Goal: Information Seeking & Learning: Learn about a topic

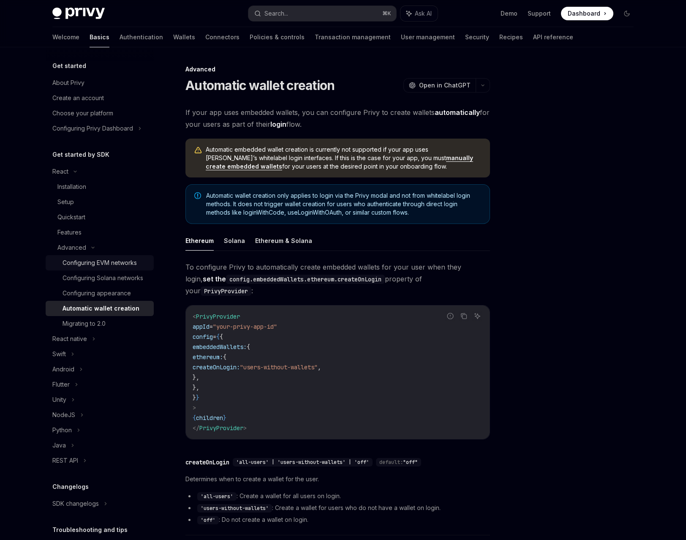
click at [115, 265] on div "Configuring EVM networks" at bounding box center [100, 263] width 74 height 10
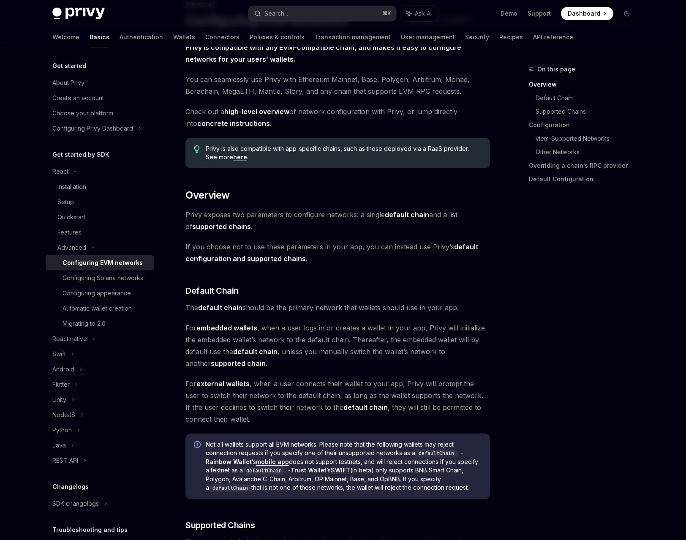
scroll to position [65, 0]
click at [106, 314] on div "Automatic wallet creation" at bounding box center [97, 308] width 69 height 10
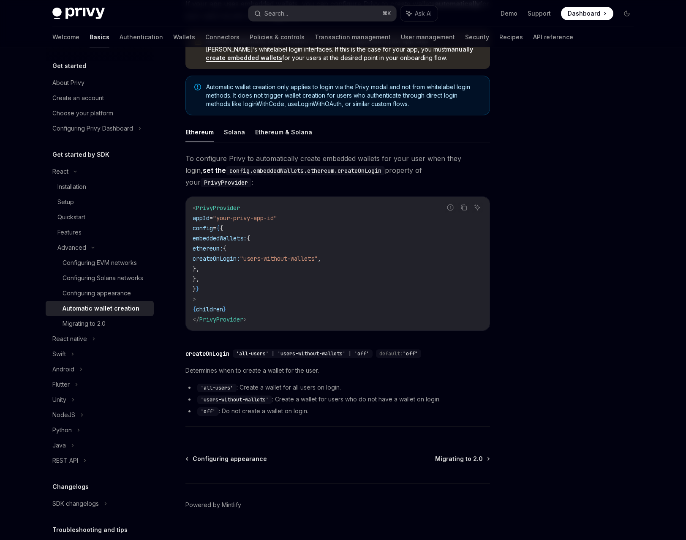
scroll to position [113, 0]
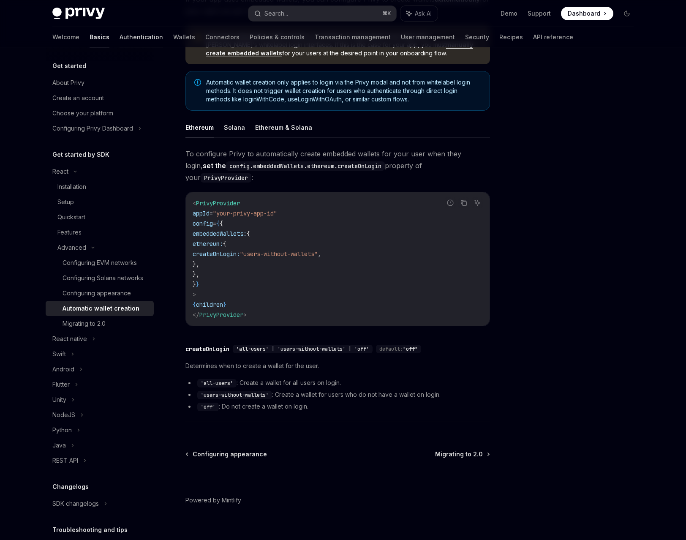
click at [120, 38] on link "Authentication" at bounding box center [142, 37] width 44 height 20
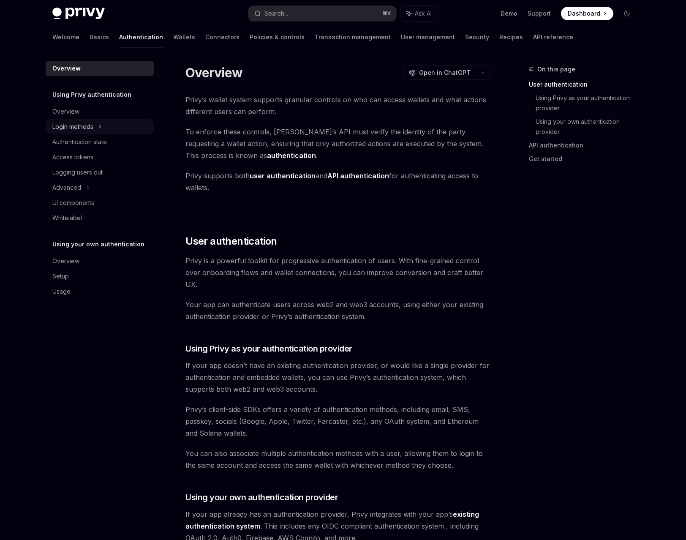
click at [82, 130] on div "Login methods" at bounding box center [72, 127] width 41 height 10
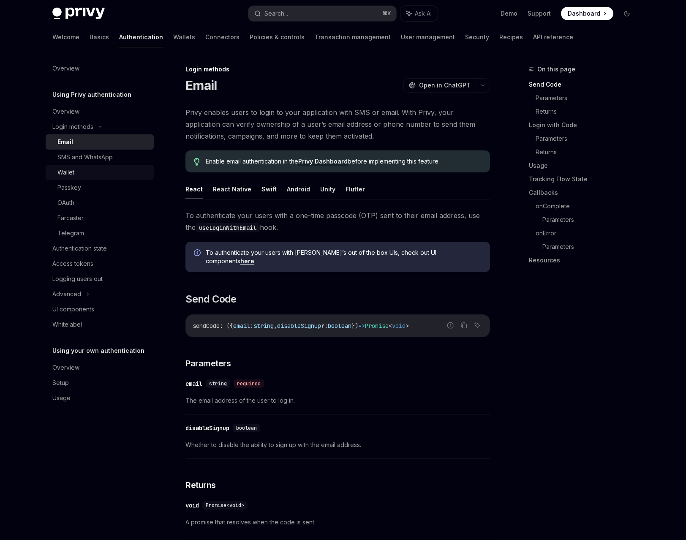
click at [89, 169] on div "Wallet" at bounding box center [102, 172] width 91 height 10
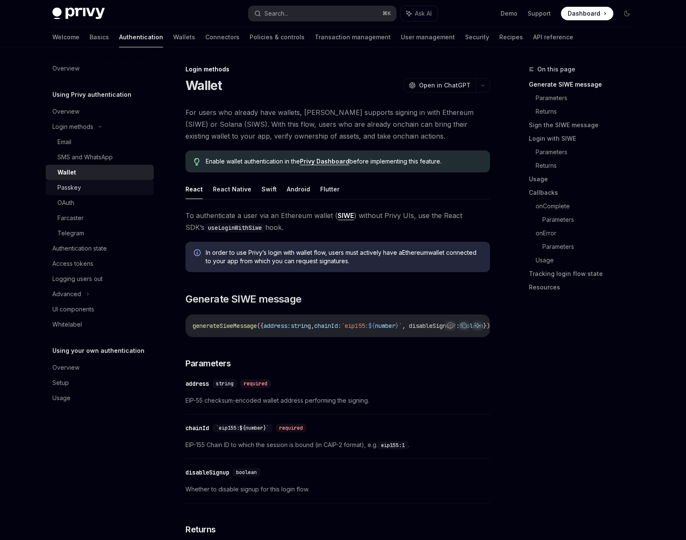
click at [83, 192] on div "Passkey" at bounding box center [102, 188] width 91 height 10
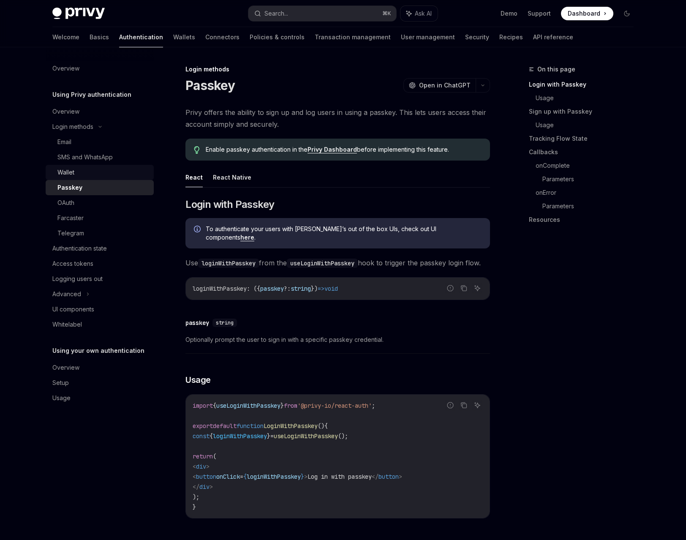
click at [89, 176] on div "Wallet" at bounding box center [102, 172] width 91 height 10
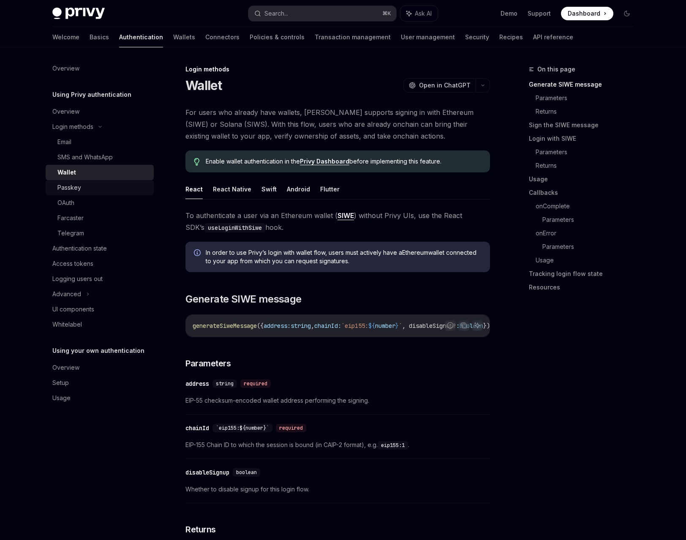
click at [71, 189] on div "Passkey" at bounding box center [69, 188] width 24 height 10
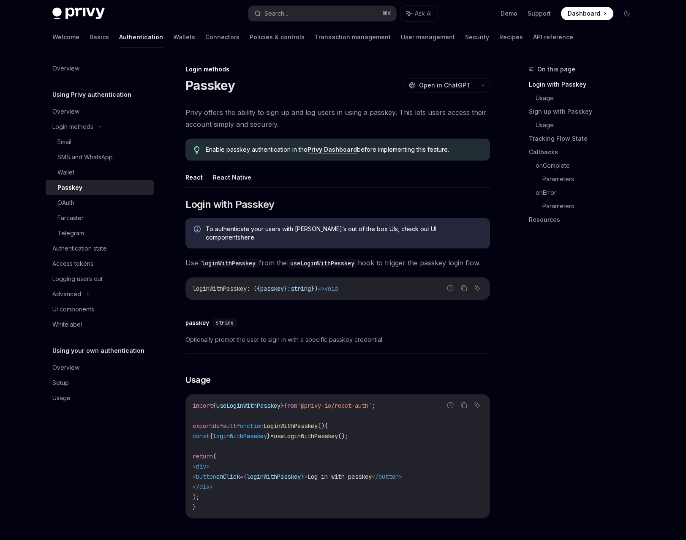
click at [254, 234] on link "here" at bounding box center [248, 238] width 14 height 8
click at [77, 177] on div "Wallet" at bounding box center [102, 172] width 91 height 10
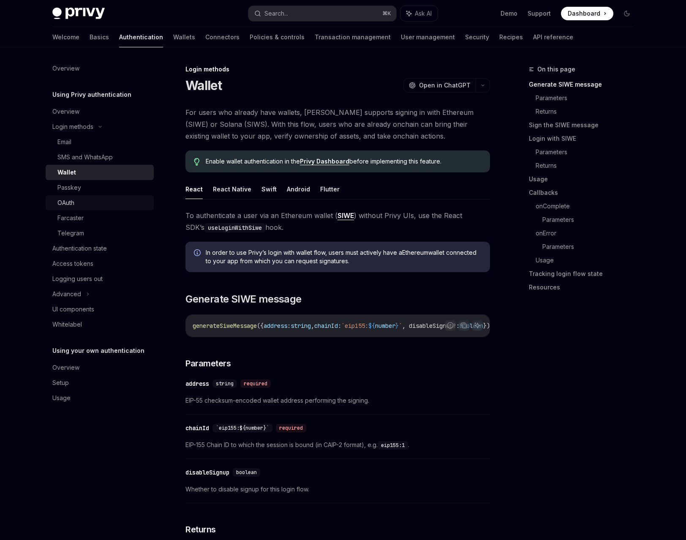
click at [60, 200] on div "OAuth" at bounding box center [65, 203] width 17 height 10
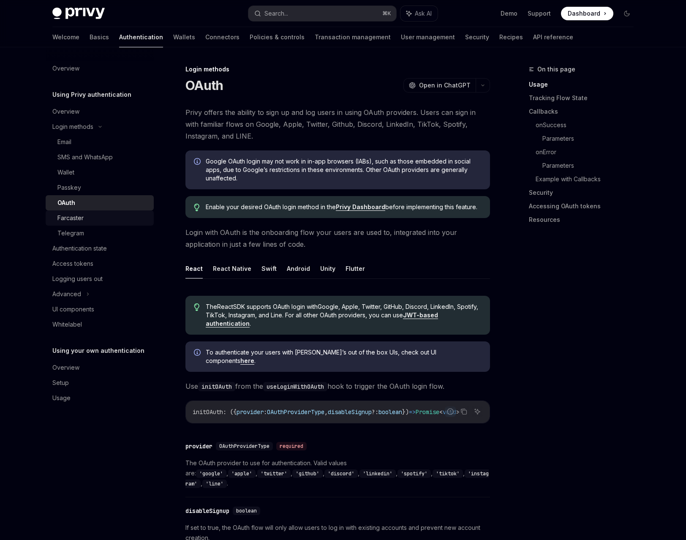
click at [66, 214] on div "Farcaster" at bounding box center [70, 218] width 26 height 10
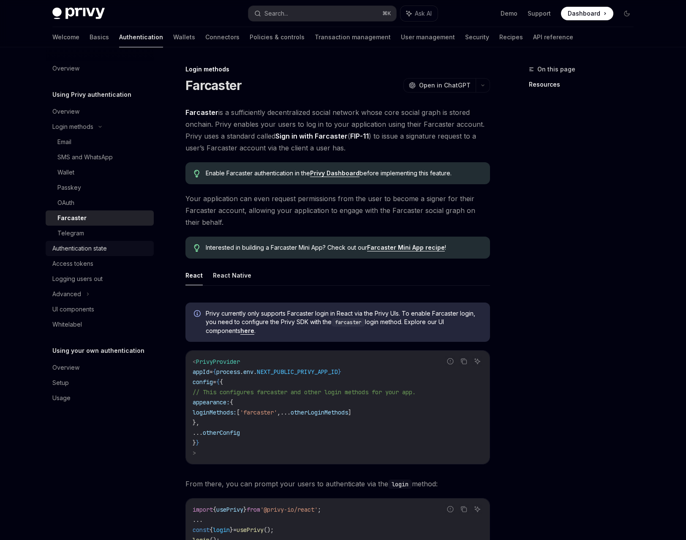
click at [64, 251] on div "Authentication state" at bounding box center [79, 248] width 55 height 10
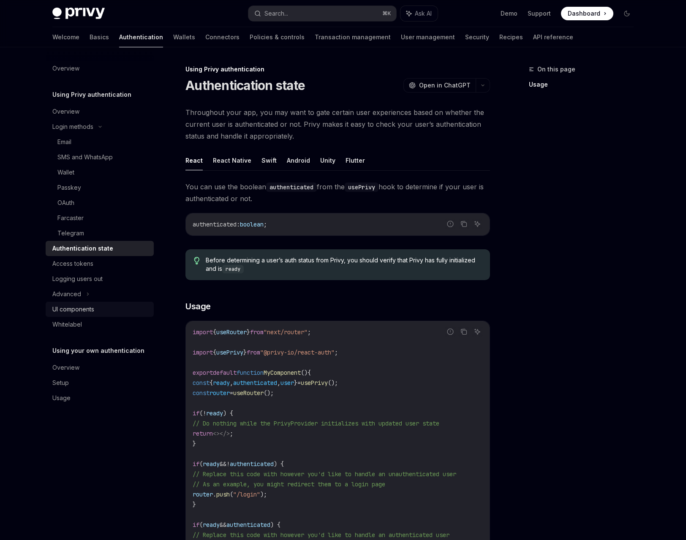
click at [66, 303] on link "UI components" at bounding box center [100, 309] width 108 height 15
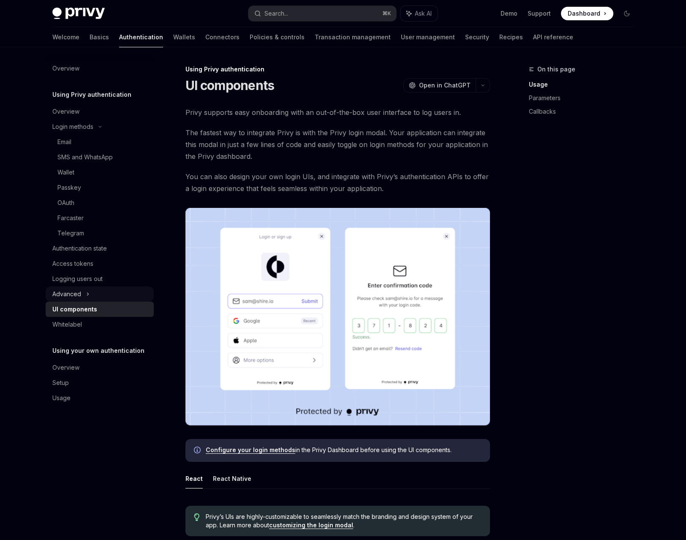
click at [73, 290] on div "Advanced" at bounding box center [66, 294] width 29 height 10
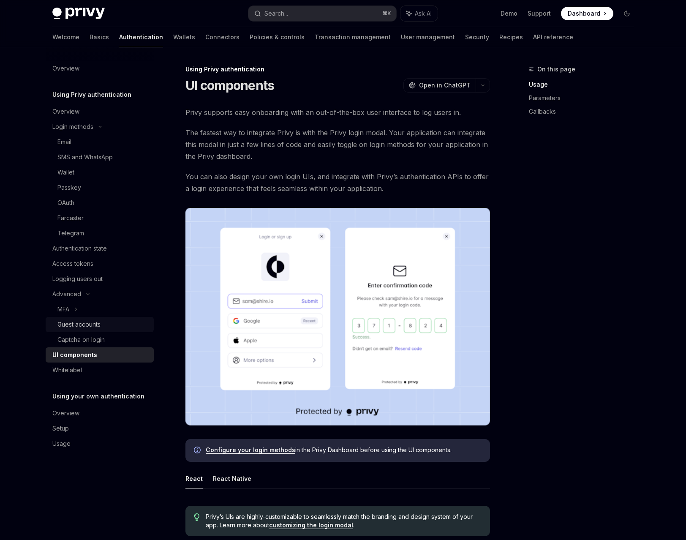
click at [77, 325] on div "Guest accounts" at bounding box center [78, 325] width 43 height 10
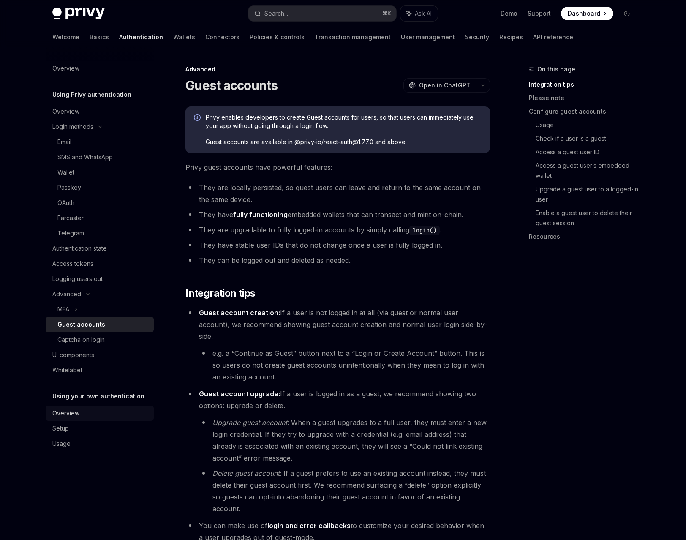
click at [66, 414] on div "Overview" at bounding box center [65, 413] width 27 height 10
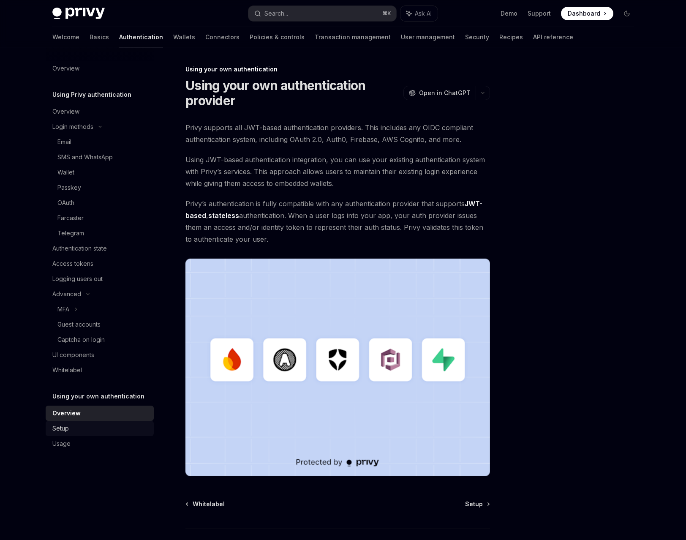
click at [63, 429] on div "Setup" at bounding box center [60, 429] width 16 height 10
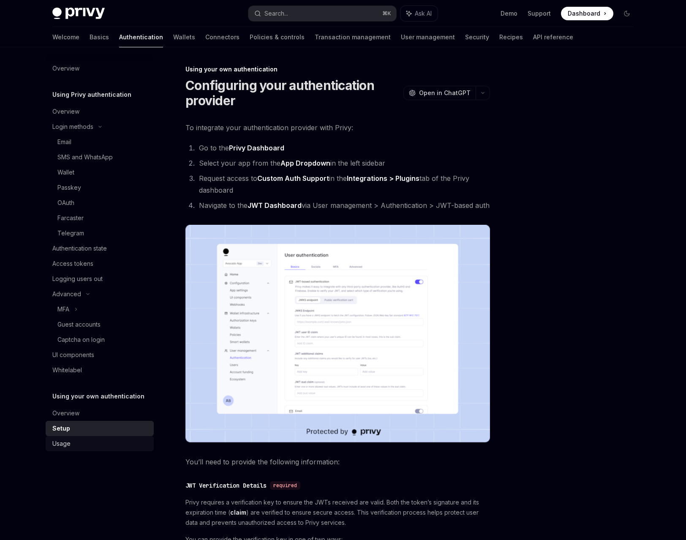
click at [62, 443] on div "Usage" at bounding box center [61, 444] width 18 height 10
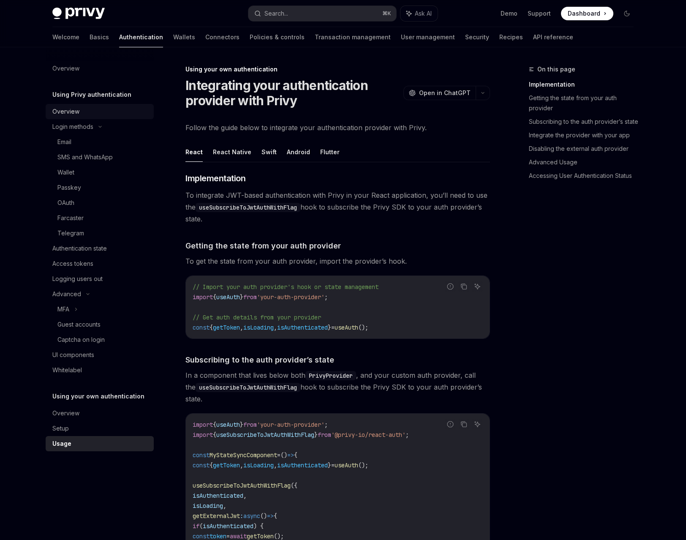
click at [68, 113] on div "Overview" at bounding box center [65, 112] width 27 height 10
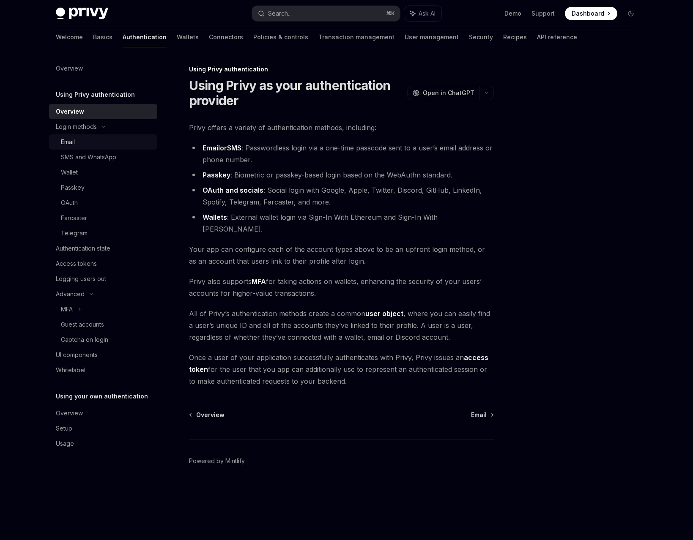
click at [71, 143] on div "Email" at bounding box center [68, 142] width 14 height 10
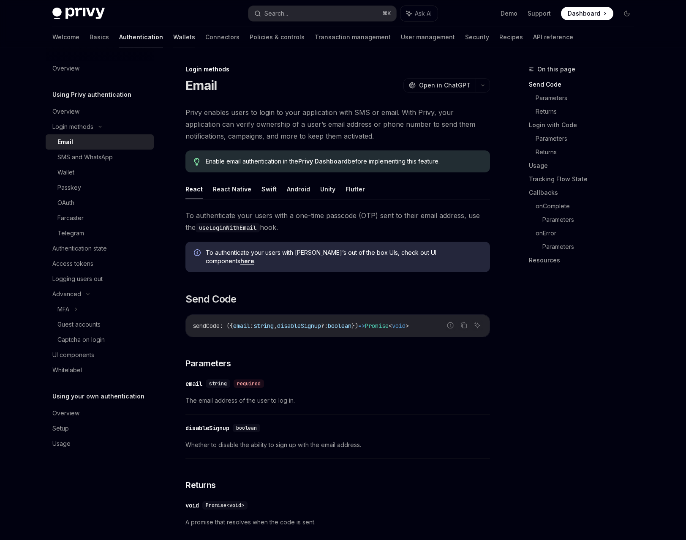
click at [173, 38] on link "Wallets" at bounding box center [184, 37] width 22 height 20
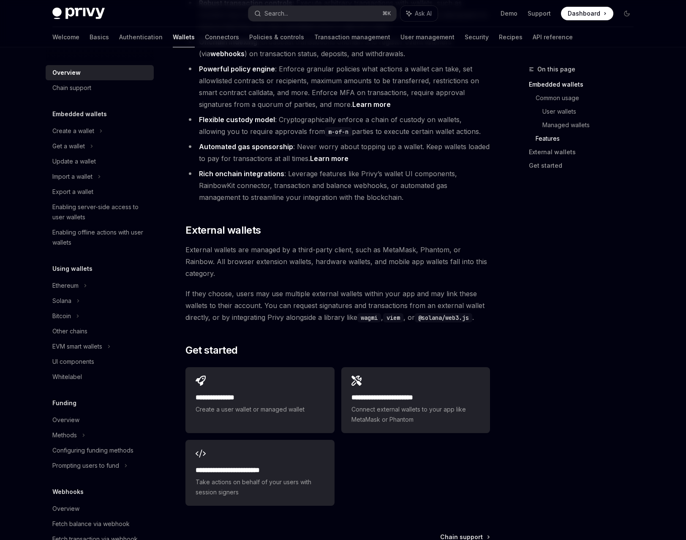
scroll to position [1096, 0]
click at [77, 144] on div "Get a wallet" at bounding box center [68, 146] width 33 height 10
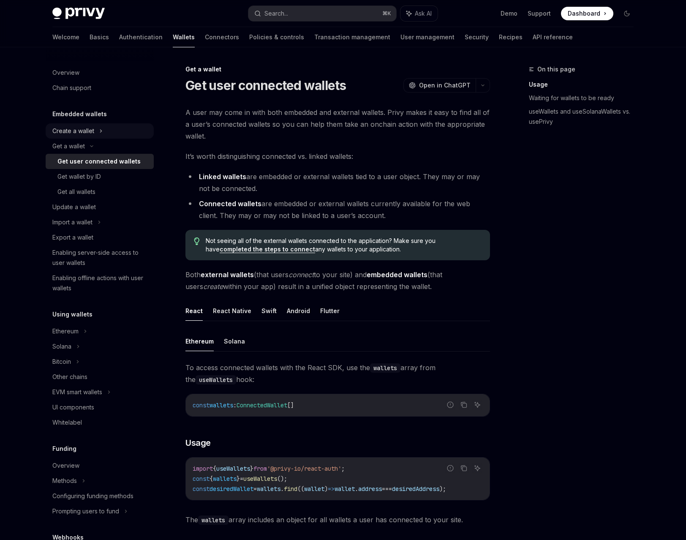
click at [84, 131] on div "Create a wallet" at bounding box center [73, 131] width 42 height 10
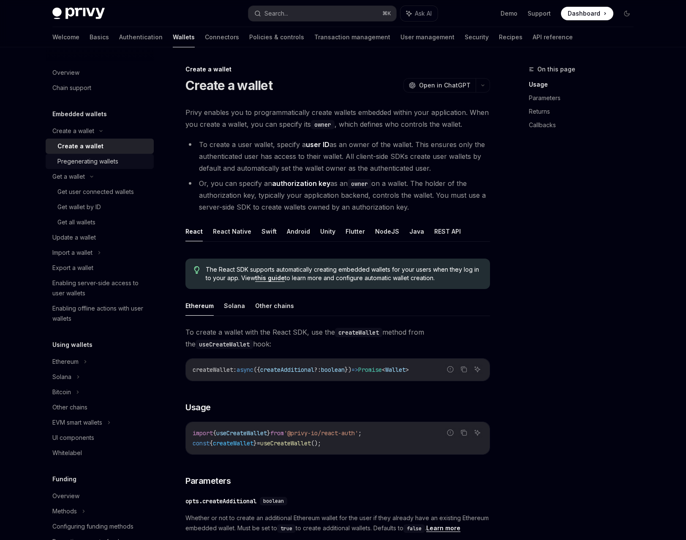
click at [87, 162] on div "Pregenerating wallets" at bounding box center [87, 161] width 61 height 10
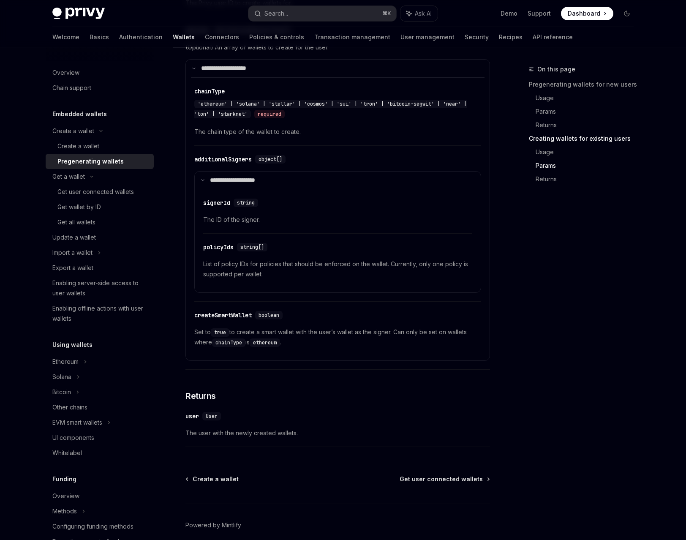
scroll to position [1410, 0]
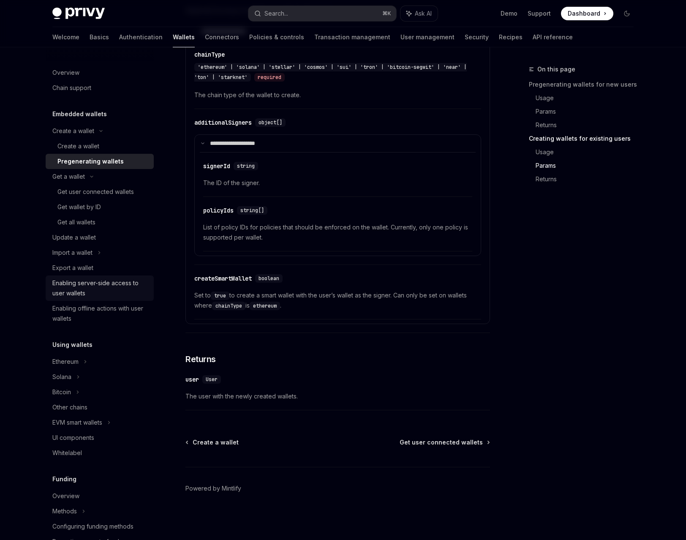
click at [88, 295] on div "Enabling server-side access to user wallets" at bounding box center [100, 288] width 96 height 20
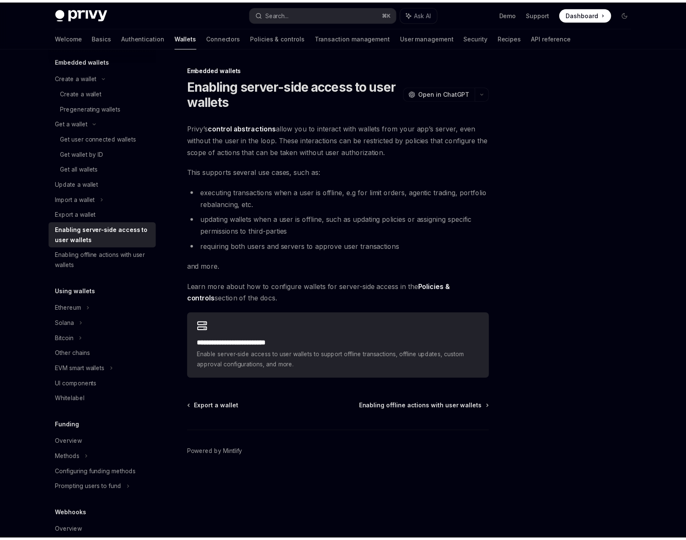
scroll to position [56, 0]
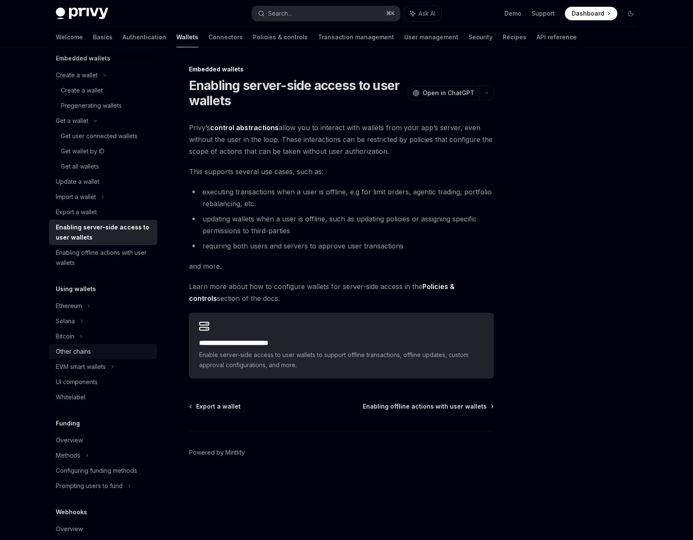
click at [83, 351] on div "Other chains" at bounding box center [73, 352] width 35 height 10
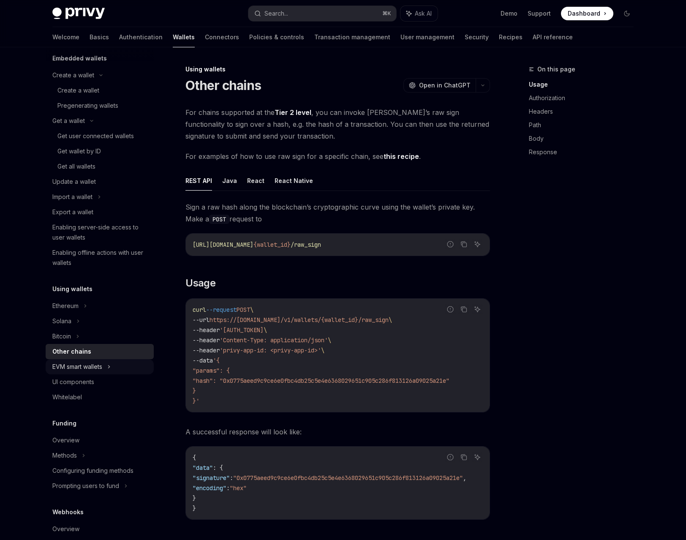
click at [83, 363] on div "EVM smart wallets" at bounding box center [77, 367] width 50 height 10
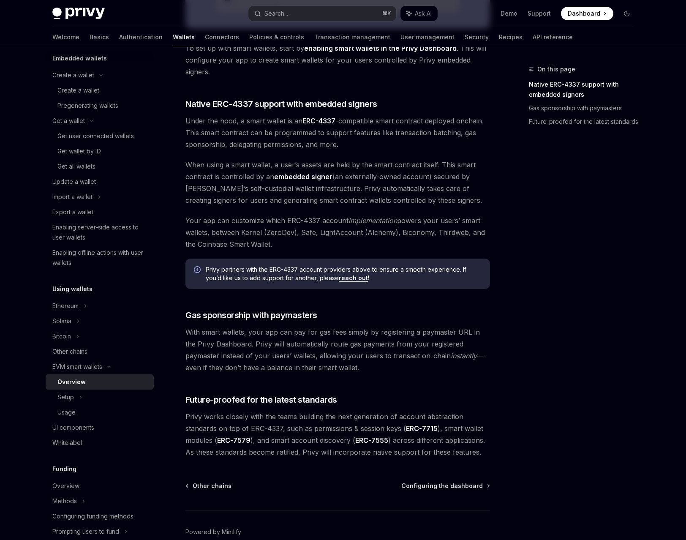
scroll to position [470, 0]
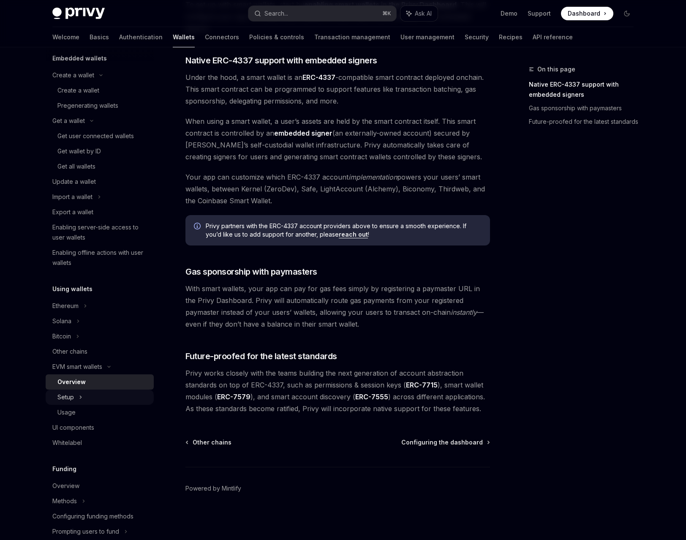
click at [107, 394] on div "Setup" at bounding box center [100, 397] width 108 height 15
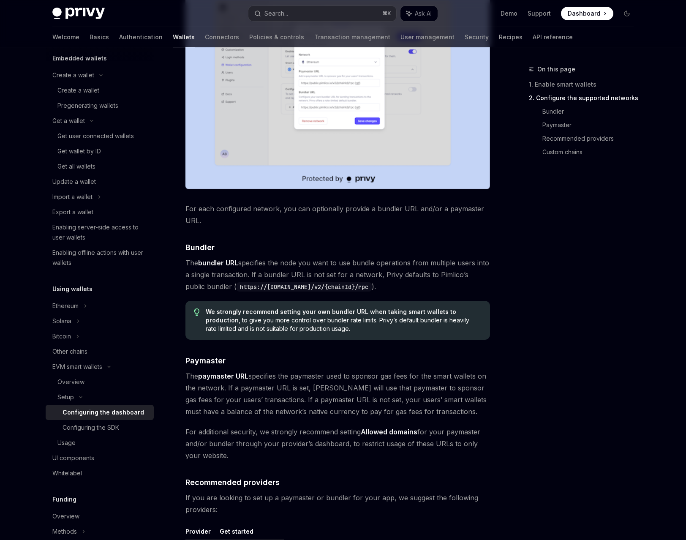
scroll to position [577, 0]
click at [127, 433] on link "Configuring the SDK" at bounding box center [100, 427] width 108 height 15
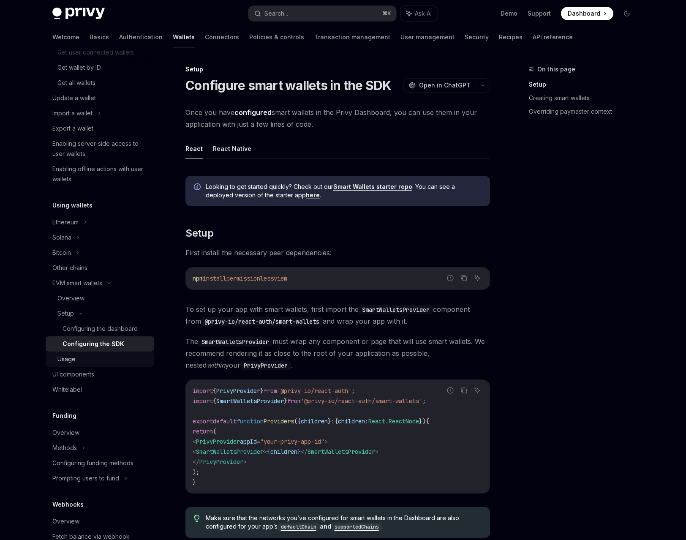
scroll to position [141, 0]
click at [96, 427] on div "Overview" at bounding box center [100, 432] width 96 height 10
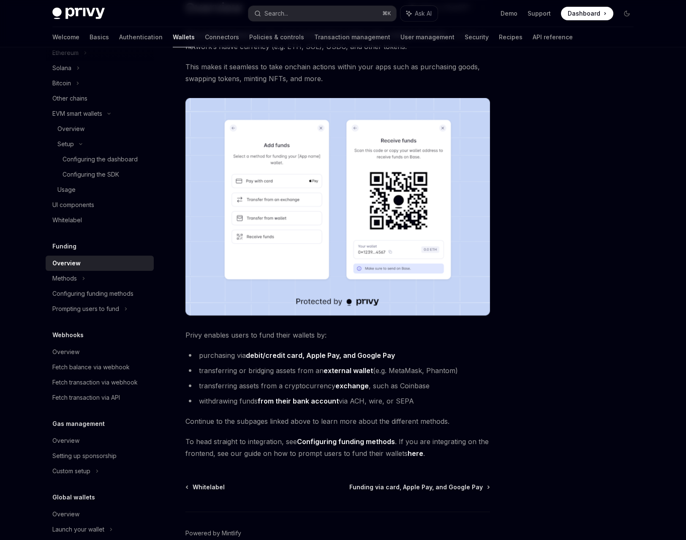
scroll to position [79, 0]
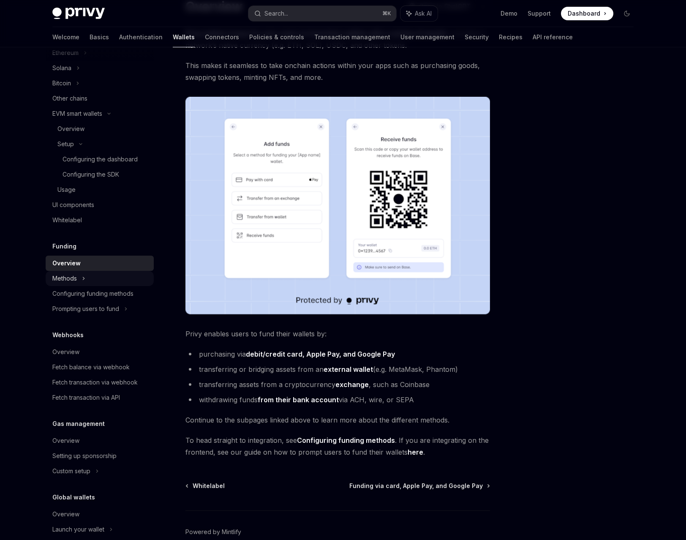
click at [84, 283] on icon at bounding box center [83, 278] width 3 height 10
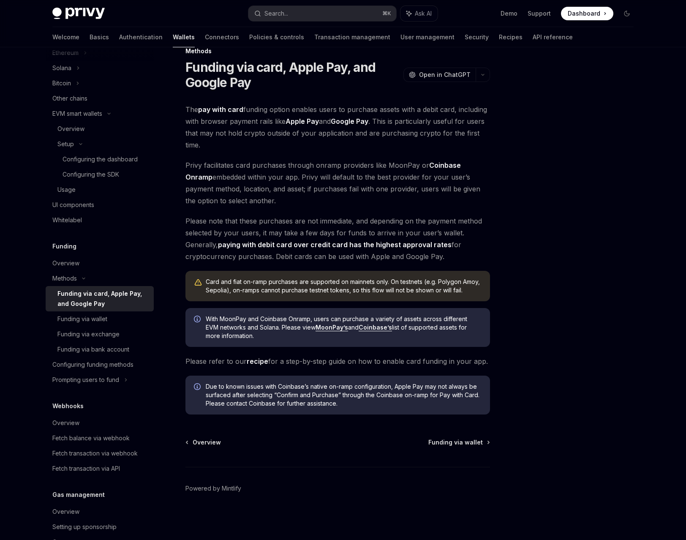
drag, startPoint x: 187, startPoint y: 108, endPoint x: 249, endPoint y: 206, distance: 116.1
click at [250, 206] on div "The pay with card funding option enables users to purchase assets with a debit …" at bounding box center [338, 259] width 305 height 311
click at [249, 206] on span "Privy facilitates card purchases through onramp providers like MoonPay or Coinb…" at bounding box center [338, 182] width 305 height 47
click at [107, 317] on div "Funding via wallet" at bounding box center [82, 319] width 50 height 10
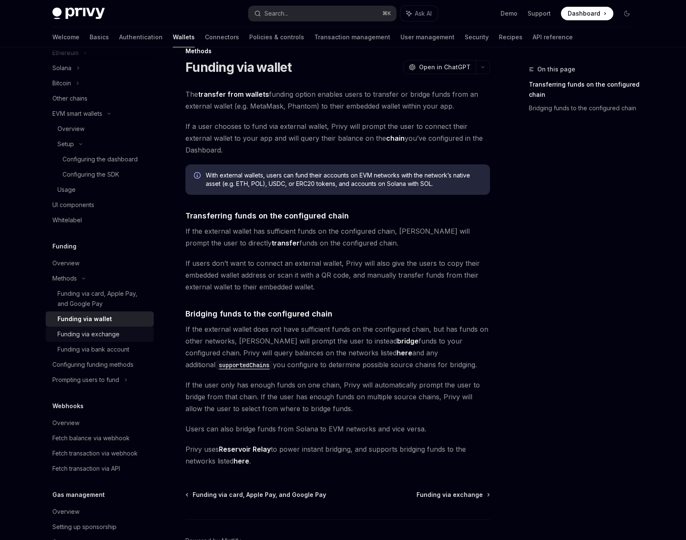
click at [101, 332] on div "Funding via exchange" at bounding box center [88, 334] width 62 height 10
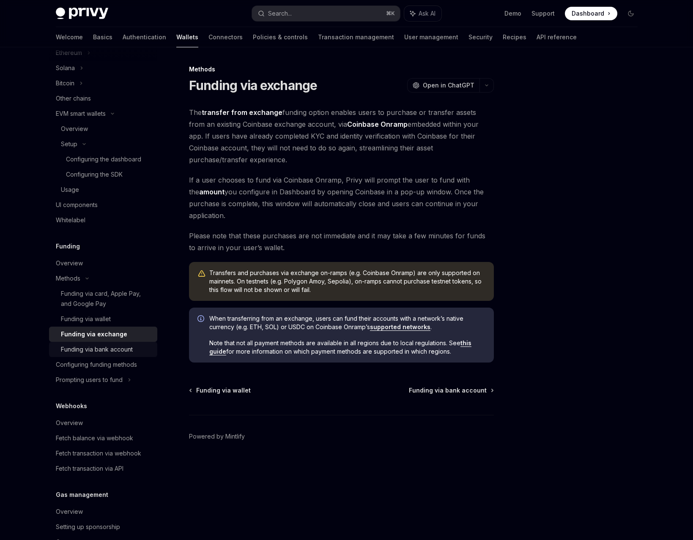
click at [99, 345] on div "Funding via bank account" at bounding box center [97, 350] width 72 height 10
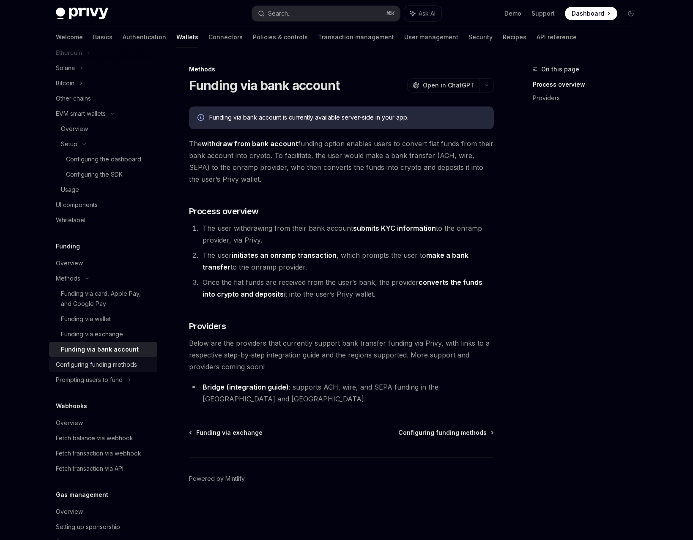
click at [97, 361] on div "Configuring funding methods" at bounding box center [96, 365] width 81 height 10
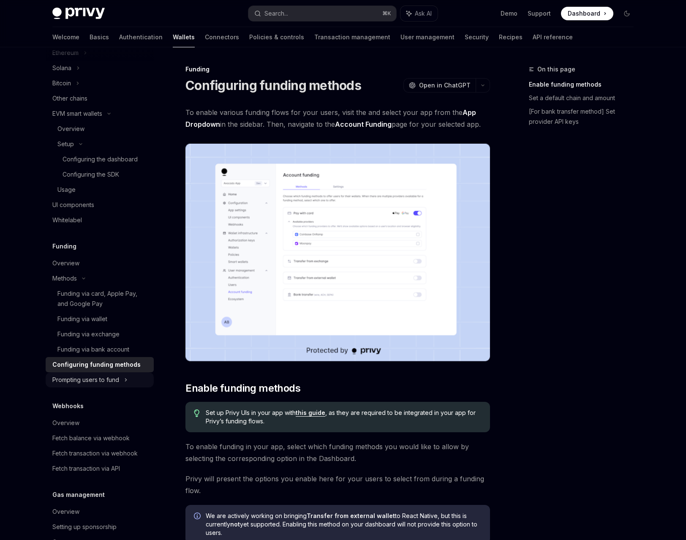
click at [93, 380] on div "Prompting users to fund" at bounding box center [85, 380] width 67 height 10
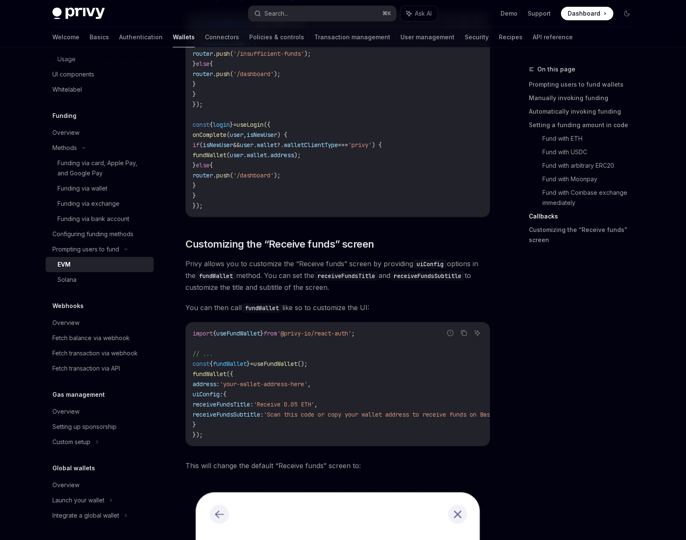
scroll to position [2042, 0]
click at [71, 326] on div "Overview" at bounding box center [65, 323] width 27 height 10
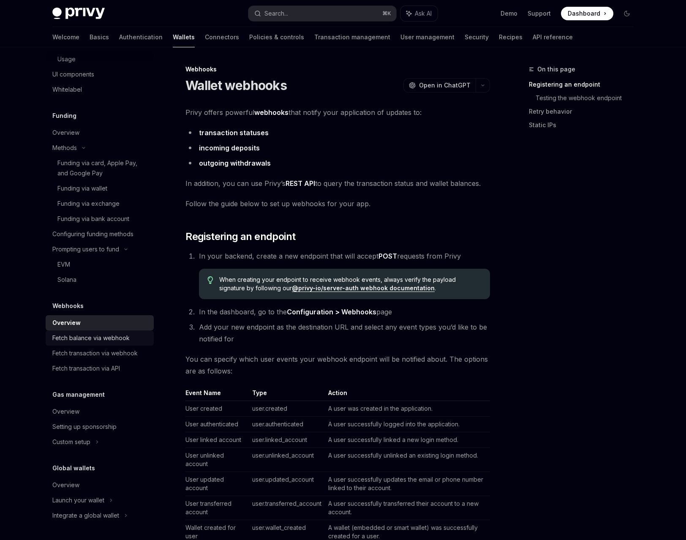
click at [72, 339] on div "Fetch balance via webhook" at bounding box center [90, 338] width 77 height 10
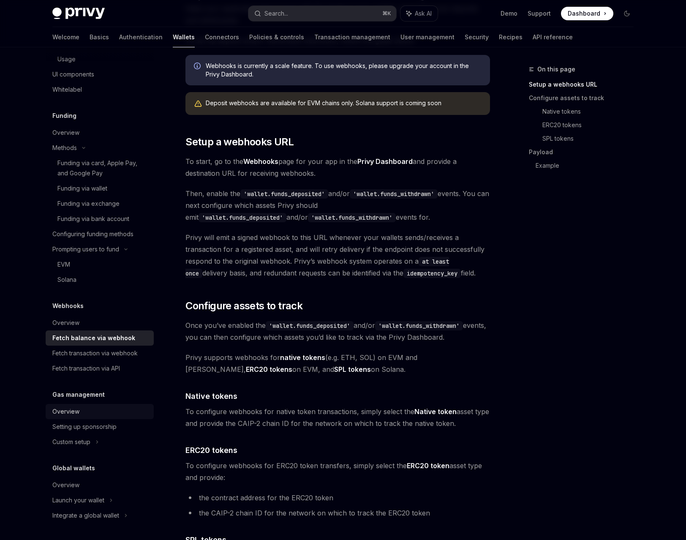
scroll to position [155, 0]
click at [66, 498] on div "Launch your wallet" at bounding box center [78, 500] width 52 height 10
type textarea "*"
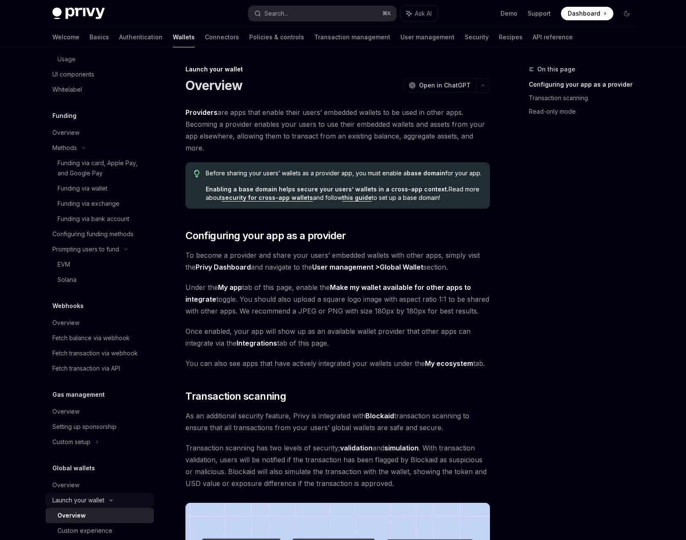
scroll to position [470, 0]
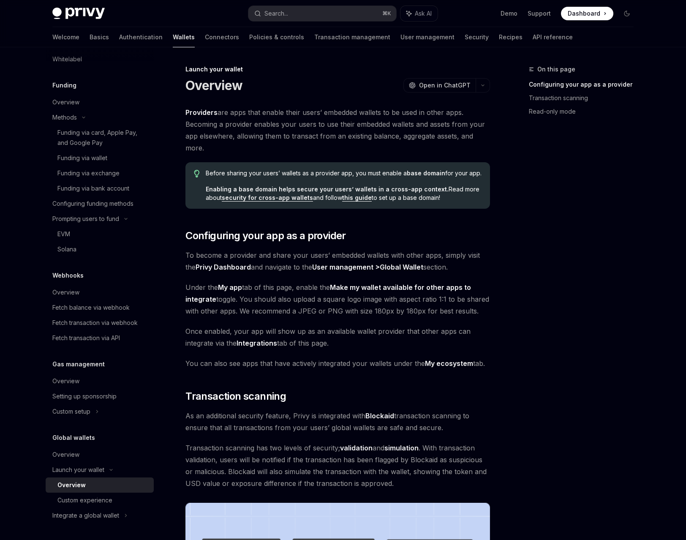
click at [584, 16] on span "Dashboard" at bounding box center [584, 13] width 33 height 8
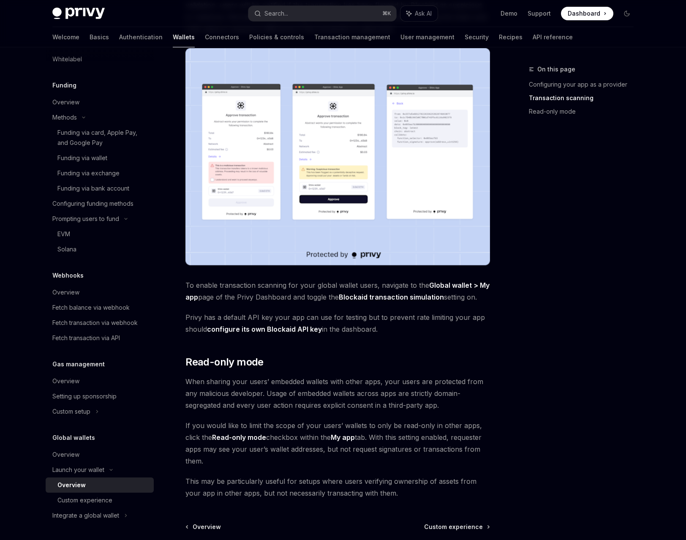
scroll to position [451, 0]
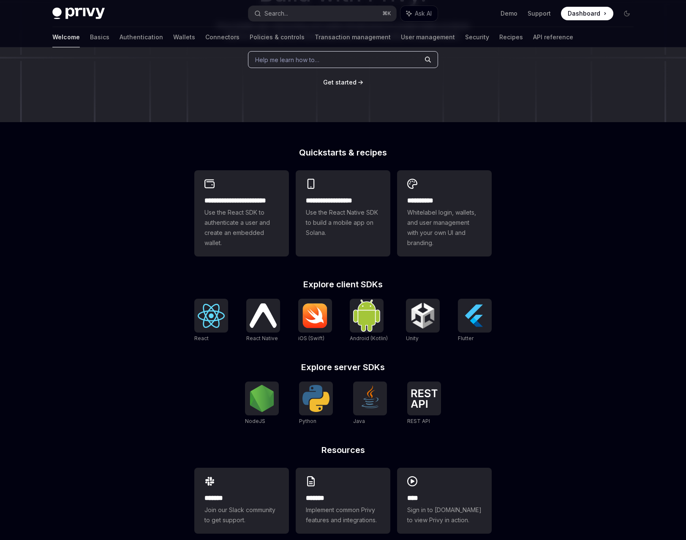
scroll to position [132, 0]
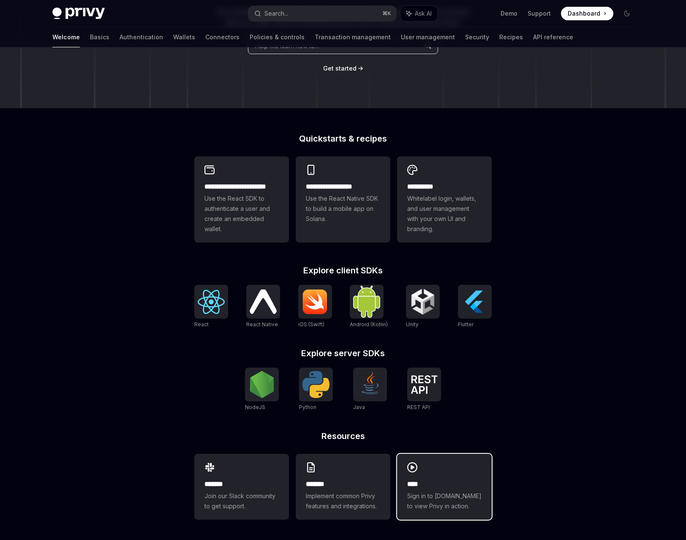
click at [421, 493] on span "Sign in to [DOMAIN_NAME] to view Privy in action." at bounding box center [444, 501] width 74 height 20
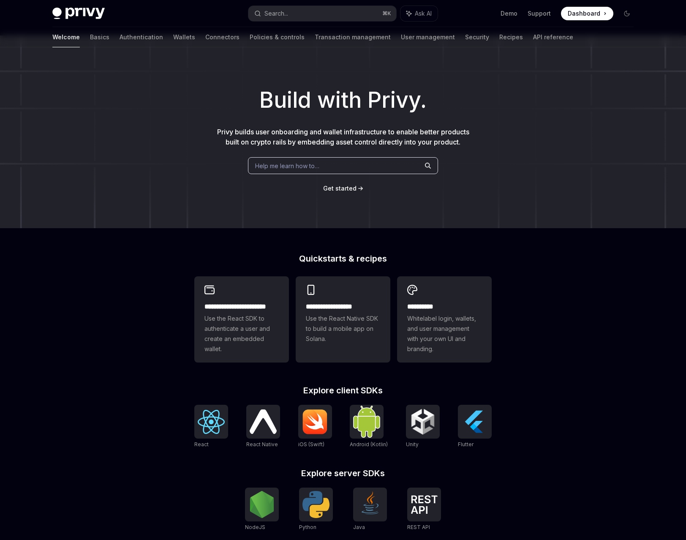
scroll to position [0, 0]
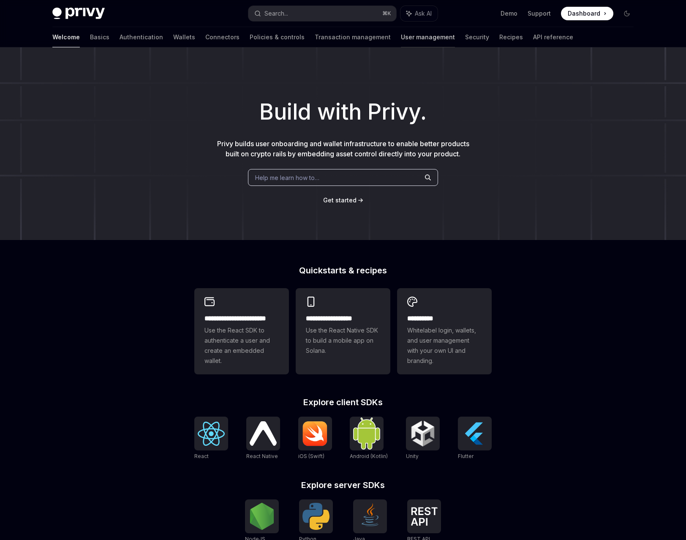
click at [401, 33] on link "User management" at bounding box center [428, 37] width 54 height 20
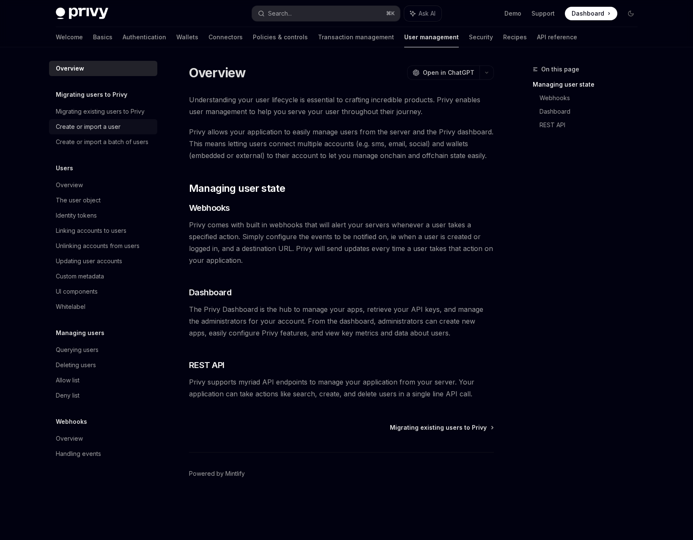
click at [112, 130] on div "Create or import a user" at bounding box center [88, 127] width 65 height 10
type textarea "*"
